Goal: Task Accomplishment & Management: Manage account settings

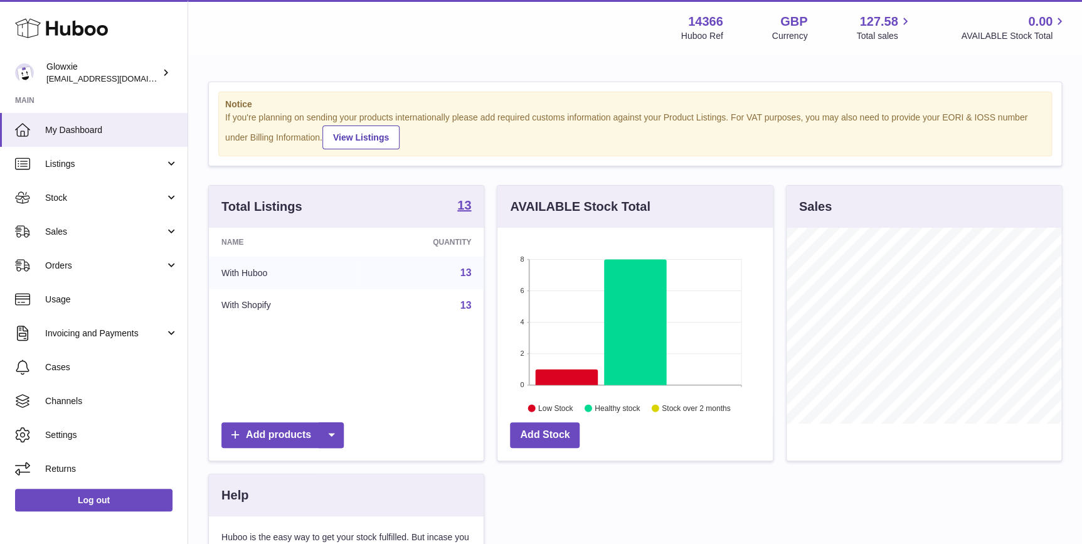
scroll to position [195, 275]
click at [62, 299] on span "Usage" at bounding box center [111, 299] width 133 height 12
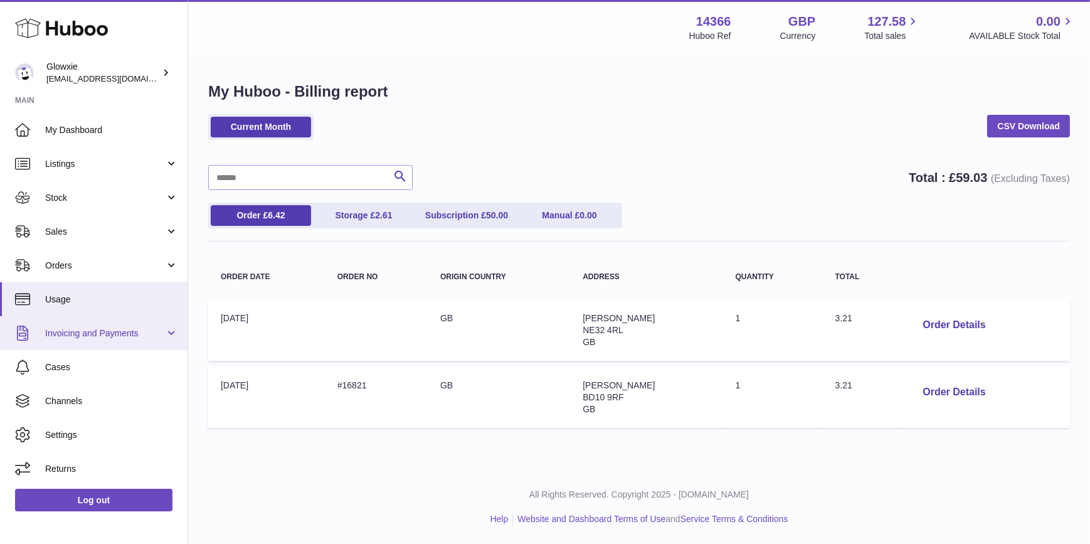
click at [117, 321] on link "Invoicing and Payments" at bounding box center [93, 333] width 187 height 34
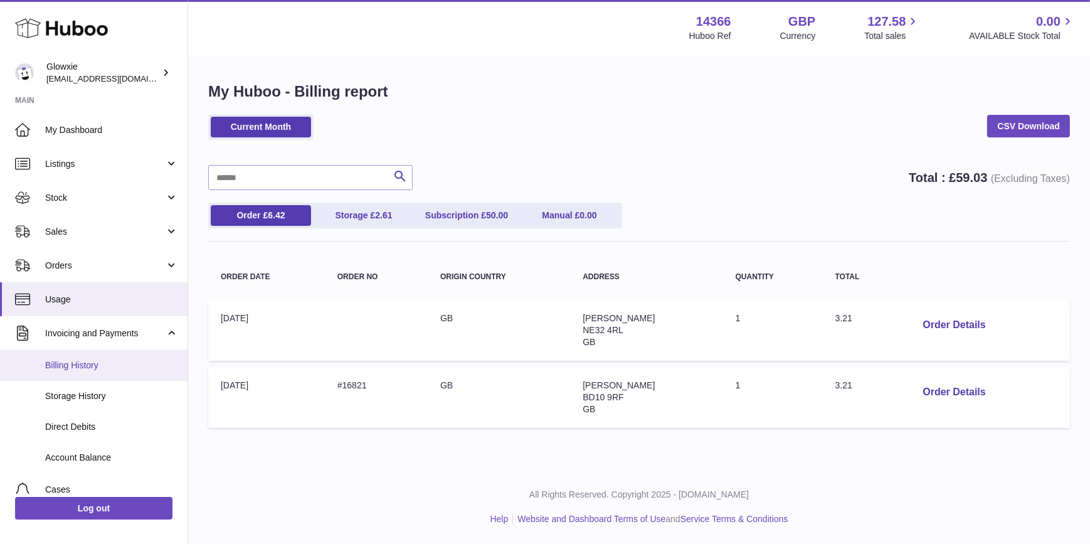
click at [124, 366] on span "Billing History" at bounding box center [111, 365] width 133 height 12
